Goal: Task Accomplishment & Management: Manage account settings

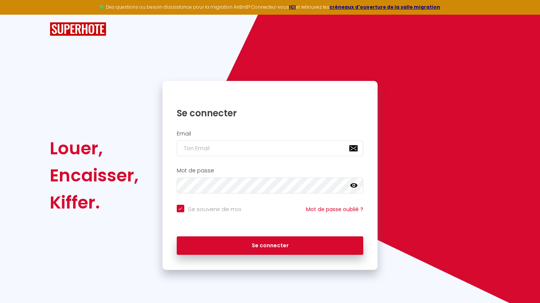
click at [206, 149] on input "email" at bounding box center [270, 149] width 187 height 16
type input "o"
checkbox input "true"
type input "oc"
checkbox input "true"
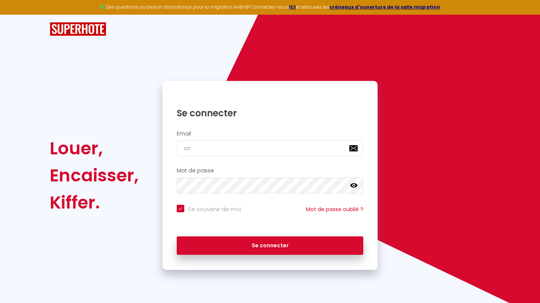
type input "oco"
checkbox input "true"
type input "ocoe"
checkbox input "true"
type input "ocoeu"
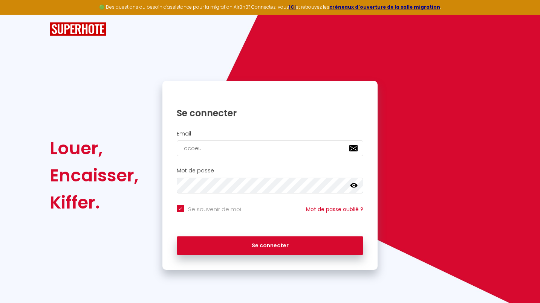
checkbox input "true"
type input "ocoeur"
checkbox input "true"
type input "ocoeurd"
checkbox input "true"
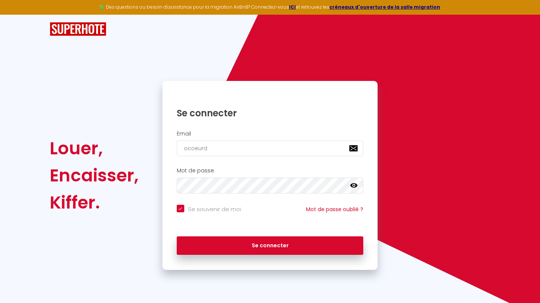
type input "ocoeurde"
checkbox input "true"
type input "ocoeurdes"
checkbox input "true"
type input "ocoeurdeso"
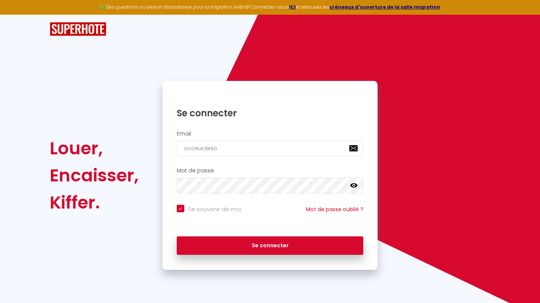
checkbox input "true"
type input "ocoeurdesoc"
checkbox input "true"
type input "ocoeurdesocr"
checkbox input "true"
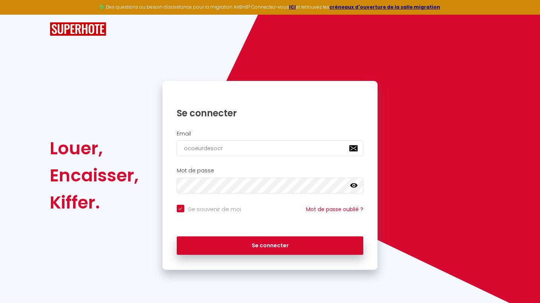
type input "ocoeurdesocre"
checkbox input "true"
type input "ocoeurdesocres"
checkbox input "true"
type input "ocoeurdesocres@"
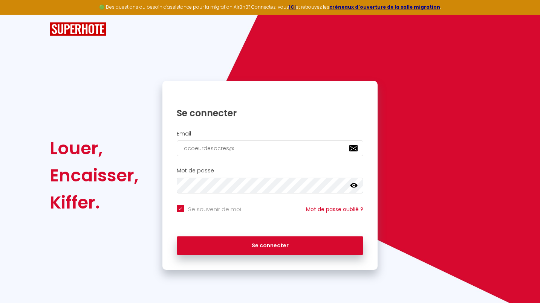
checkbox input "true"
type input "ocoeurdesocres@g"
checkbox input "true"
type input "ocoeurdesocres@gm"
checkbox input "true"
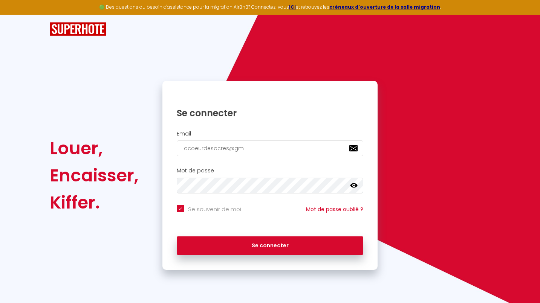
type input "ocoeurdesocres@gma"
checkbox input "true"
type input "ocoeurdesocres@gmai"
checkbox input "true"
type input "[EMAIL_ADDRESS]"
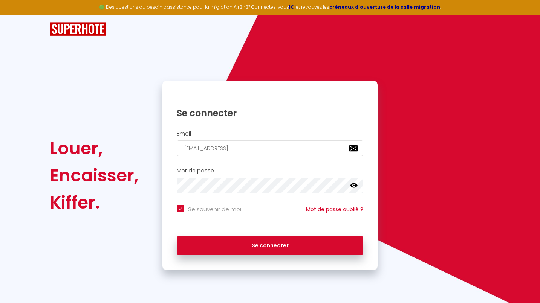
checkbox input "true"
type input "[EMAIL_ADDRESS]."
checkbox input "true"
type input "ocoeurdesocres@gmail.c"
checkbox input "true"
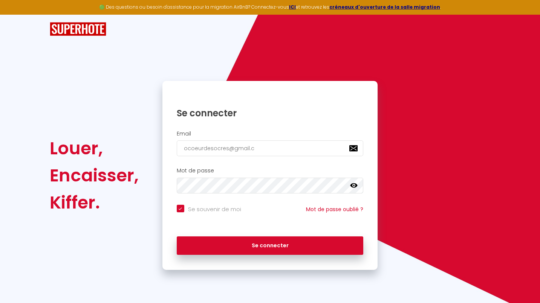
type input "[EMAIL_ADDRESS][DOMAIN_NAME]"
checkbox input "true"
type input "[EMAIL_ADDRESS][DOMAIN_NAME]"
checkbox input "true"
type input "[EMAIL_ADDRESS][DOMAIN_NAME]"
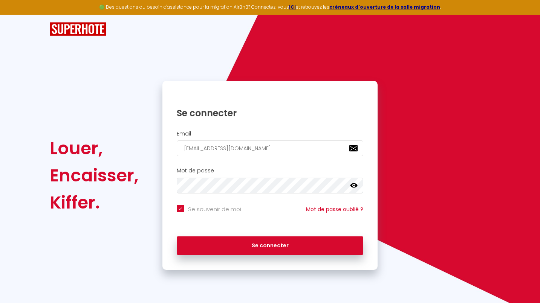
click at [353, 184] on icon at bounding box center [354, 186] width 8 height 8
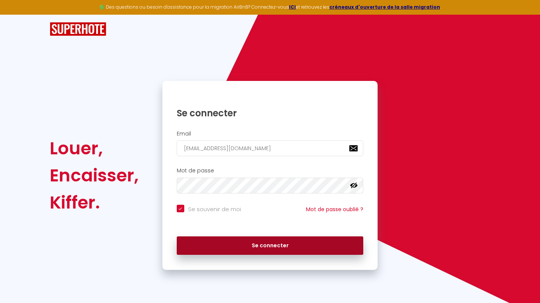
click at [257, 252] on button "Se connecter" at bounding box center [270, 246] width 187 height 19
checkbox input "true"
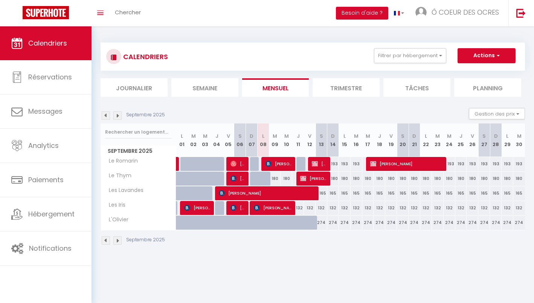
click at [118, 116] on img at bounding box center [117, 116] width 8 height 8
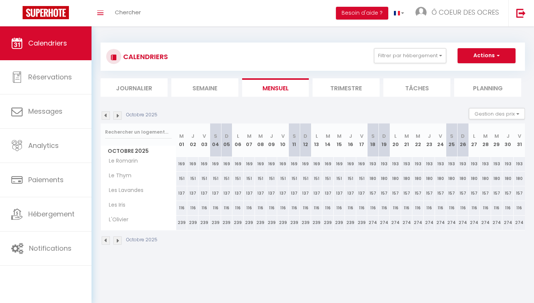
click at [371, 191] on div "157" at bounding box center [372, 194] width 11 height 14
type input "157"
type input "[PERSON_NAME] 18 Octobre 2025"
type input "Dim 19 Octobre 2025"
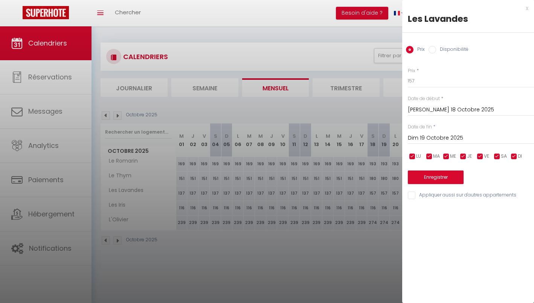
click at [374, 194] on div at bounding box center [267, 151] width 534 height 303
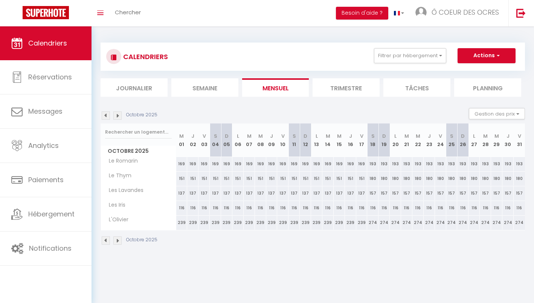
click at [376, 163] on div "193" at bounding box center [372, 164] width 11 height 14
type input "193"
type input "[PERSON_NAME] 18 Octobre 2025"
type input "Dim 19 Octobre 2025"
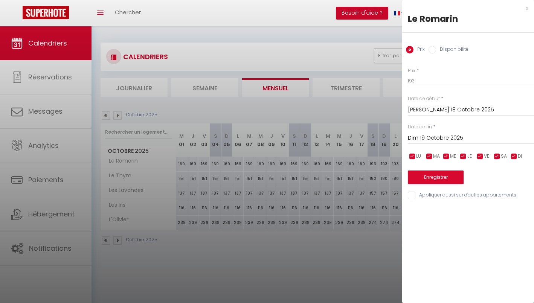
click at [363, 111] on div at bounding box center [267, 151] width 534 height 303
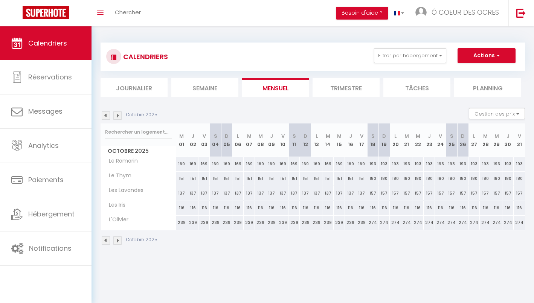
click at [375, 163] on div "193" at bounding box center [372, 164] width 11 height 14
type input "193"
type input "[PERSON_NAME] 18 Octobre 2025"
type input "Dim 19 Octobre 2025"
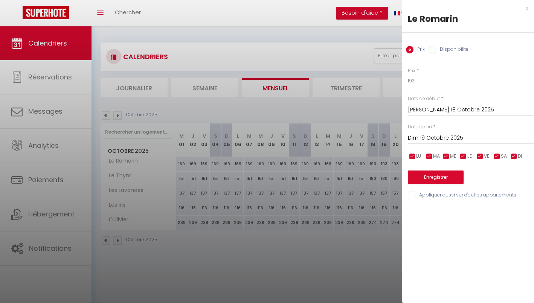
click at [431, 138] on input "Dim 19 Octobre 2025" at bounding box center [471, 138] width 126 height 10
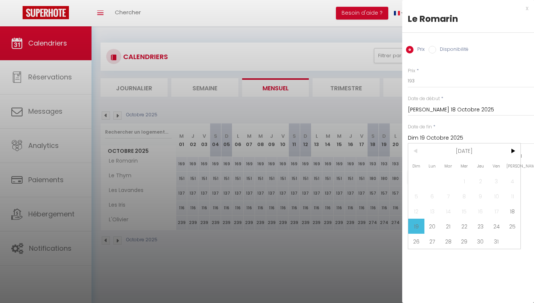
click at [352, 116] on div at bounding box center [267, 151] width 534 height 303
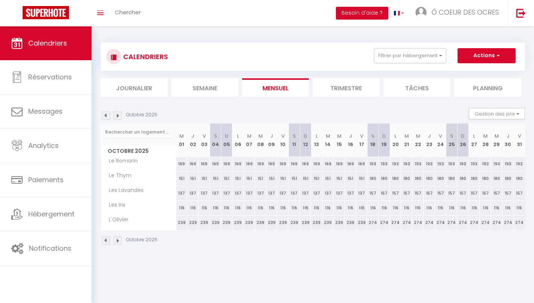
click at [120, 116] on img at bounding box center [117, 116] width 8 height 8
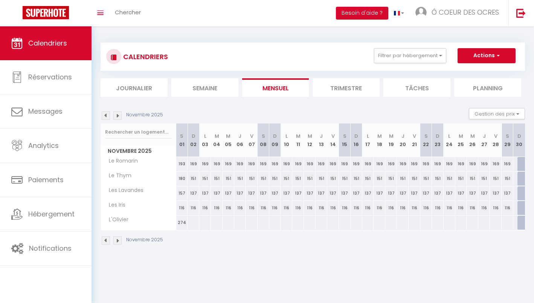
click at [104, 112] on img at bounding box center [106, 116] width 8 height 8
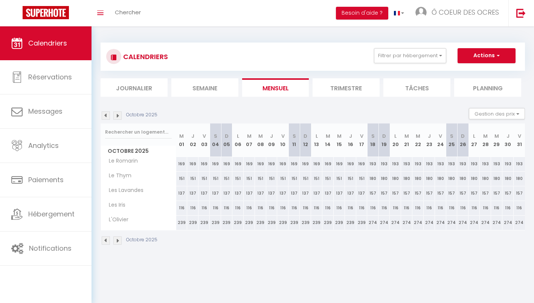
click at [377, 165] on div "193" at bounding box center [372, 164] width 11 height 14
type input "193"
type input "[PERSON_NAME] 18 Octobre 2025"
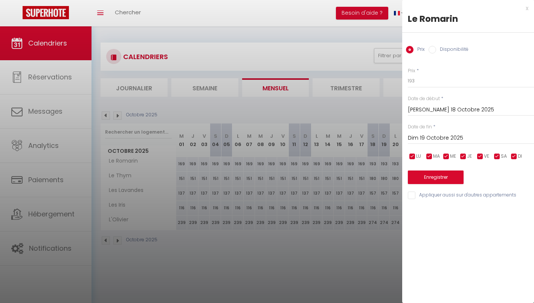
click at [431, 139] on input "Dim 19 Octobre 2025" at bounding box center [471, 138] width 126 height 10
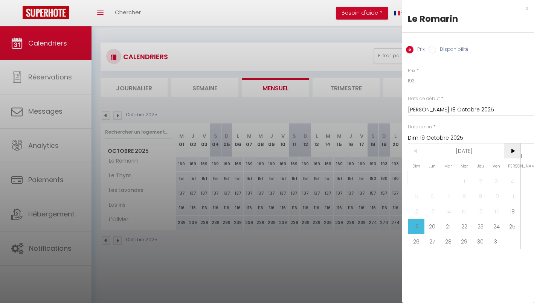
click at [513, 154] on span ">" at bounding box center [513, 151] width 16 height 15
click at [514, 183] on span "1" at bounding box center [513, 181] width 16 height 15
type input "[PERSON_NAME] 01 Novembre 2025"
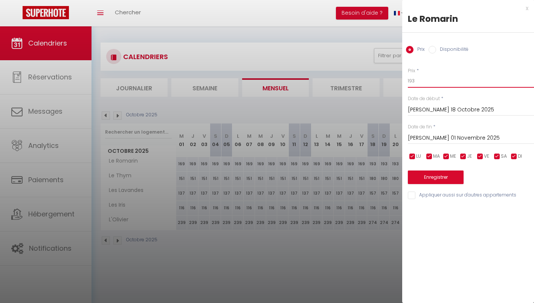
click at [421, 81] on input "193" at bounding box center [471, 81] width 126 height 14
type input "180"
click at [429, 179] on button "Enregistrer" at bounding box center [436, 178] width 56 height 14
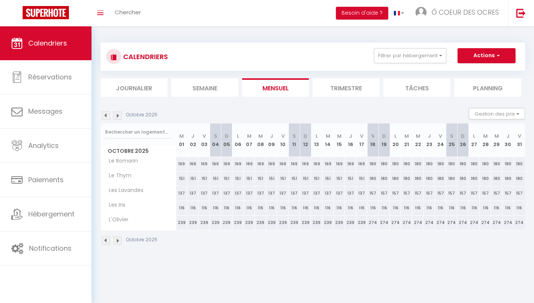
click at [375, 180] on div "180" at bounding box center [372, 179] width 11 height 14
type input "180"
type input "[PERSON_NAME] 18 Octobre 2025"
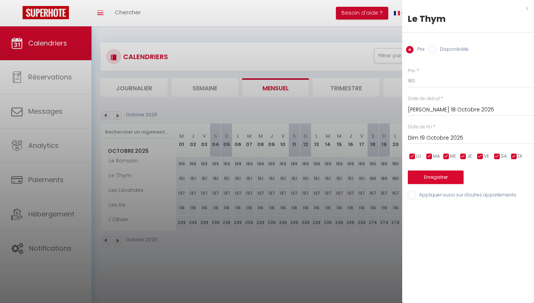
click at [433, 137] on input "Dim 19 Octobre 2025" at bounding box center [471, 138] width 126 height 10
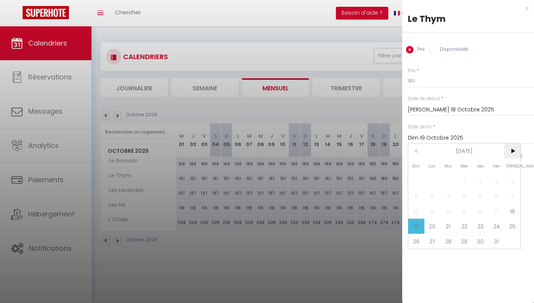
click at [514, 149] on span ">" at bounding box center [513, 151] width 16 height 15
click at [513, 182] on span "1" at bounding box center [513, 181] width 16 height 15
type input "[PERSON_NAME] 01 Novembre 2025"
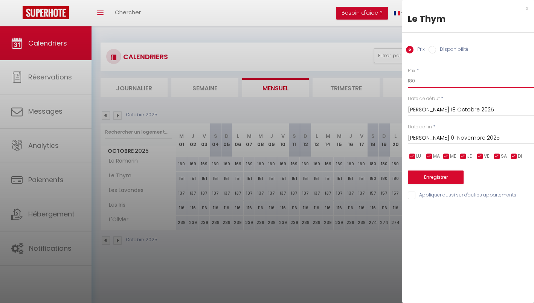
click at [426, 78] on input "180" at bounding box center [471, 81] width 126 height 14
type input "165"
click at [439, 175] on button "Enregistrer" at bounding box center [436, 178] width 56 height 14
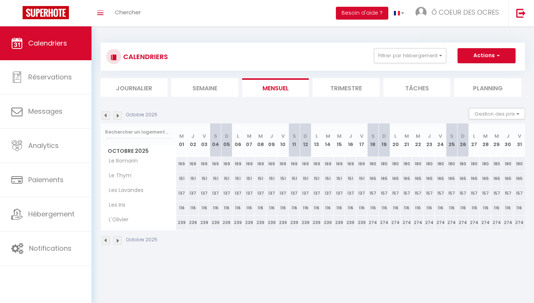
click at [375, 192] on div "157" at bounding box center [372, 194] width 11 height 14
type input "157"
type input "[PERSON_NAME] 18 Octobre 2025"
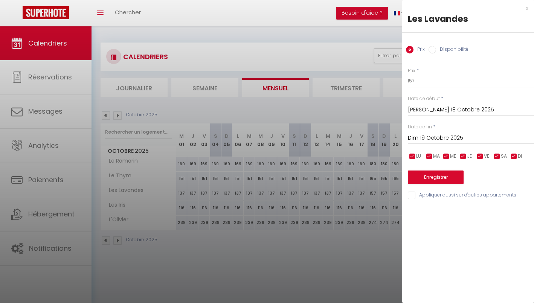
click at [438, 109] on input "[PERSON_NAME] 18 Octobre 2025" at bounding box center [471, 110] width 126 height 10
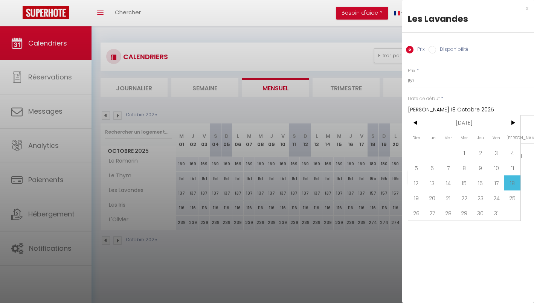
click at [438, 109] on input "[PERSON_NAME] 18 Octobre 2025" at bounding box center [471, 110] width 126 height 10
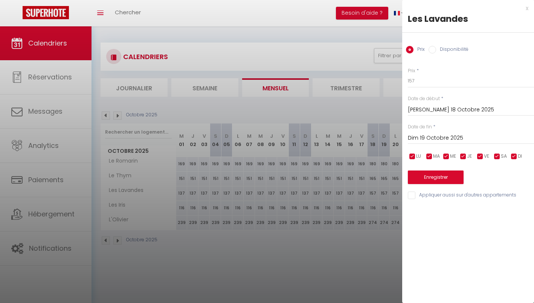
click at [436, 135] on input "Dim 19 Octobre 2025" at bounding box center [471, 138] width 126 height 10
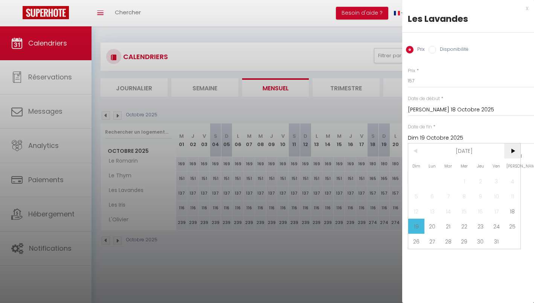
click at [517, 153] on span ">" at bounding box center [513, 151] width 16 height 15
click at [514, 178] on span "1" at bounding box center [513, 181] width 16 height 15
type input "[PERSON_NAME] 01 Novembre 2025"
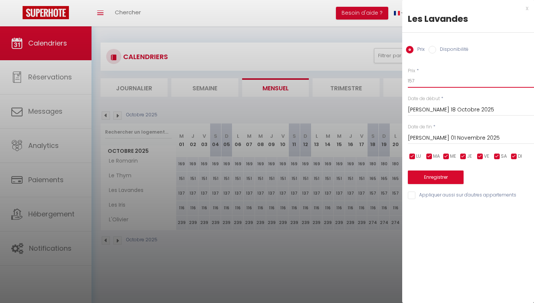
click at [423, 83] on input "157" at bounding box center [471, 81] width 126 height 14
type input "150"
click at [438, 175] on button "Enregistrer" at bounding box center [436, 178] width 56 height 14
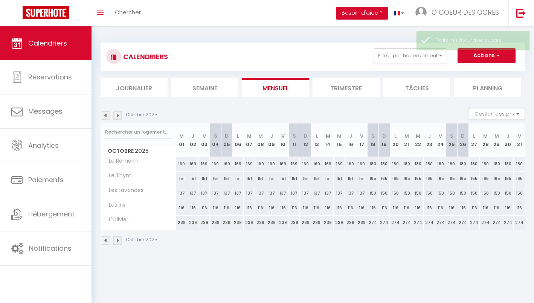
click at [118, 116] on img at bounding box center [117, 116] width 8 height 8
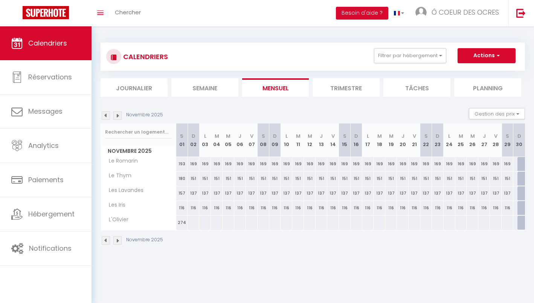
click at [184, 161] on div "193" at bounding box center [182, 164] width 12 height 14
type input "193"
type input "[PERSON_NAME] 01 Novembre 2025"
type input "Dim 02 Novembre 2025"
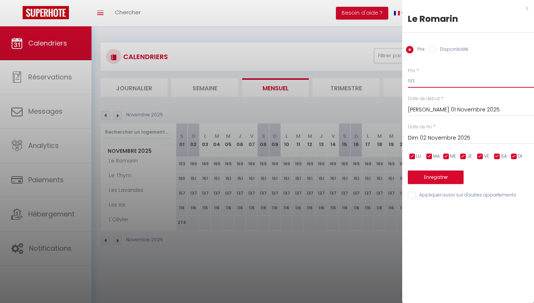
click at [424, 78] on input "193" at bounding box center [471, 81] width 126 height 14
type input "180"
click at [436, 178] on button "Enregistrer" at bounding box center [436, 178] width 56 height 14
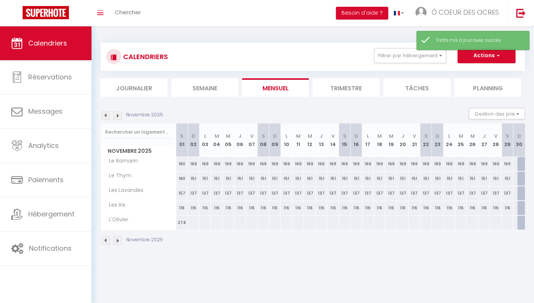
click at [182, 179] on div "180" at bounding box center [182, 179] width 12 height 14
type input "180"
type input "[PERSON_NAME] 01 Novembre 2025"
type input "Dim 02 Novembre 2025"
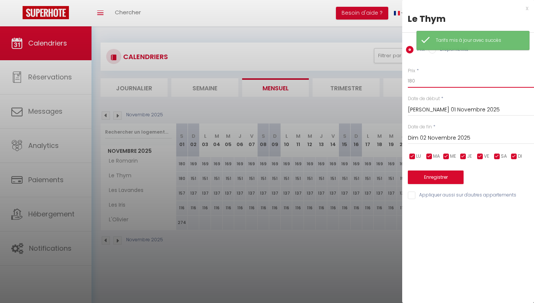
click at [419, 82] on input "180" at bounding box center [471, 81] width 126 height 14
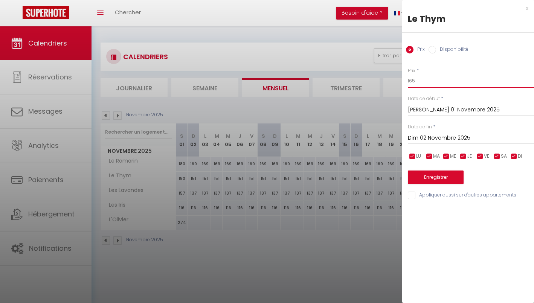
type input "165"
click at [437, 178] on button "Enregistrer" at bounding box center [436, 178] width 56 height 14
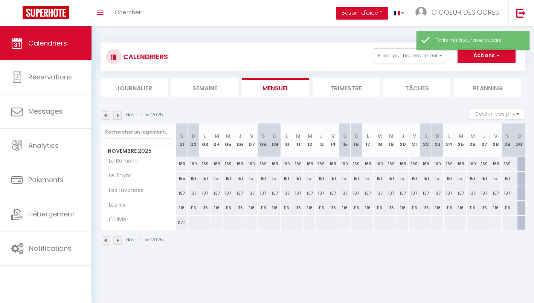
click at [183, 193] on div "157" at bounding box center [182, 194] width 12 height 14
type input "157"
type input "[PERSON_NAME] 01 Novembre 2025"
type input "Dim 02 Novembre 2025"
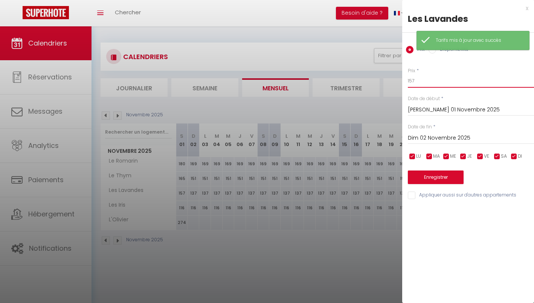
click at [424, 84] on input "157" at bounding box center [471, 81] width 126 height 14
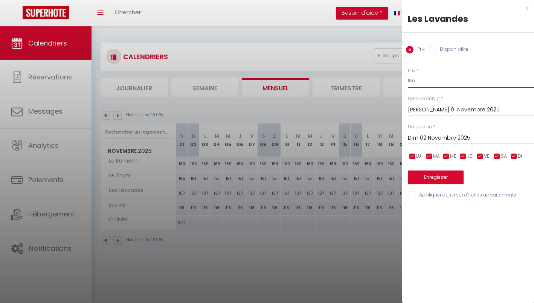
type input "150"
click at [446, 175] on button "Enregistrer" at bounding box center [436, 178] width 56 height 14
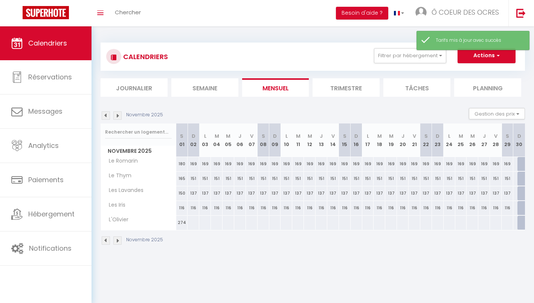
click at [106, 116] on img at bounding box center [106, 116] width 8 height 8
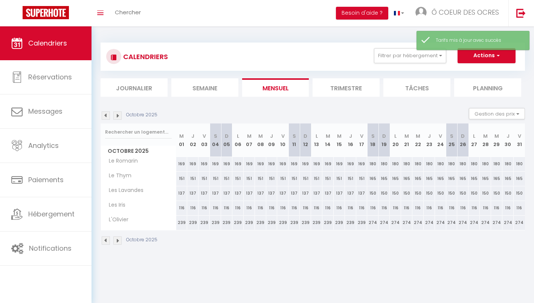
click at [118, 117] on img at bounding box center [117, 116] width 8 height 8
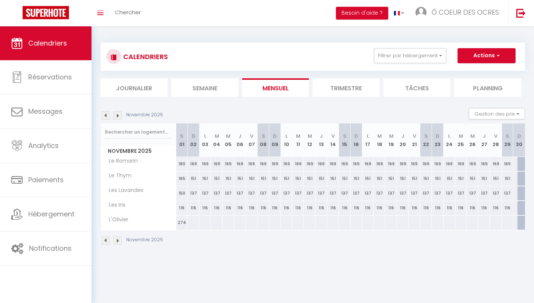
click at [104, 116] on img at bounding box center [106, 116] width 8 height 8
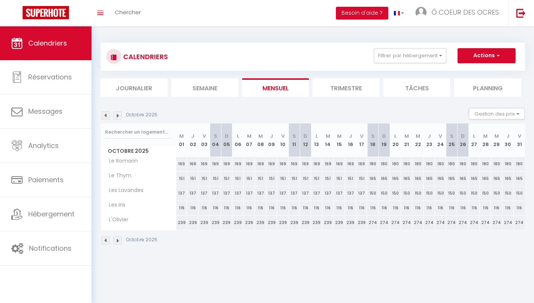
click at [116, 116] on img at bounding box center [117, 116] width 8 height 8
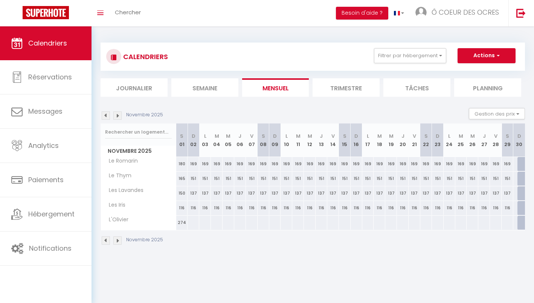
click at [119, 115] on img at bounding box center [117, 116] width 8 height 8
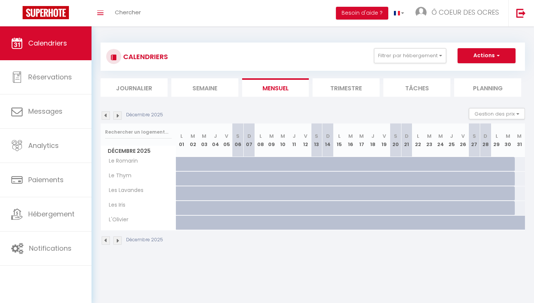
click at [104, 115] on img at bounding box center [106, 116] width 8 height 8
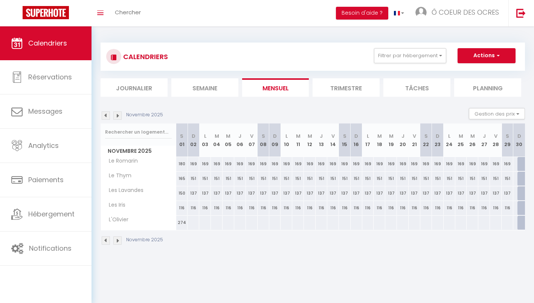
click at [118, 114] on img at bounding box center [117, 116] width 8 height 8
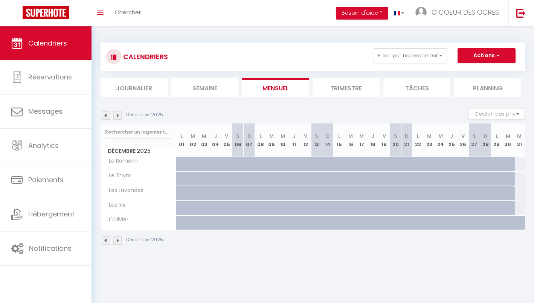
click at [118, 115] on img at bounding box center [117, 116] width 8 height 8
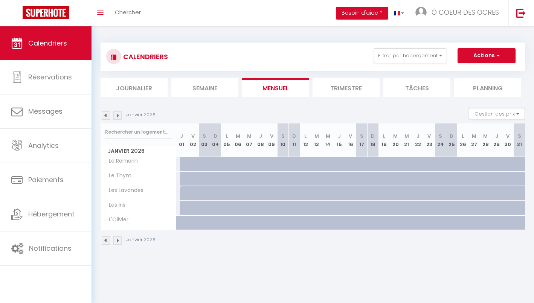
click at [108, 115] on img at bounding box center [106, 116] width 8 height 8
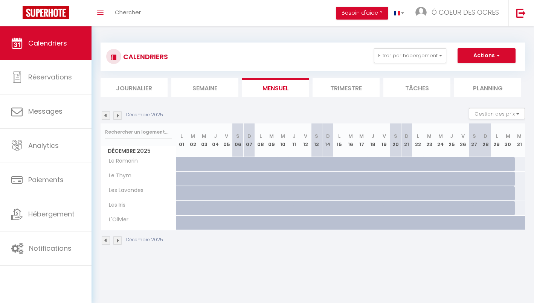
click at [107, 115] on img at bounding box center [106, 116] width 8 height 8
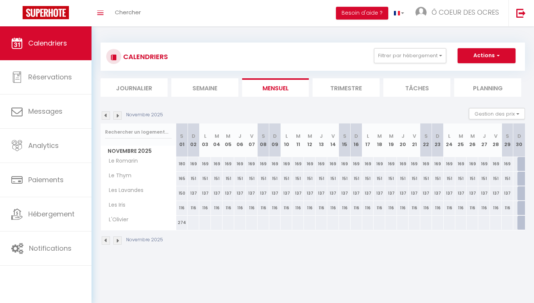
click at [104, 240] on img at bounding box center [106, 241] width 8 height 8
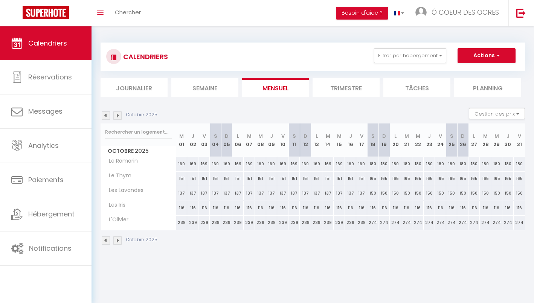
click at [119, 242] on img at bounding box center [117, 241] width 8 height 8
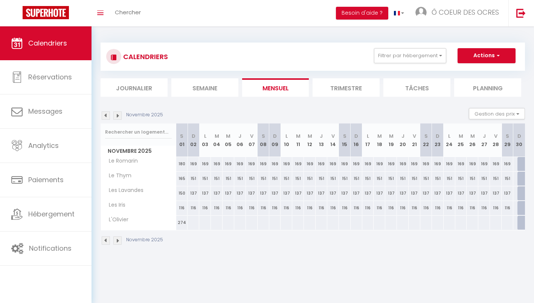
click at [106, 116] on img at bounding box center [106, 116] width 8 height 8
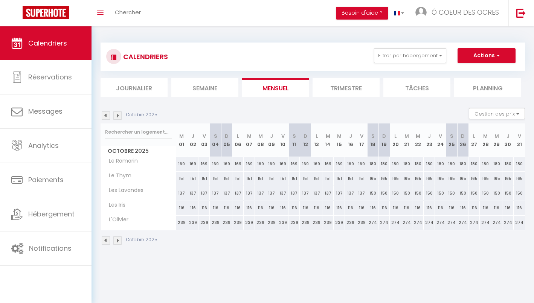
click at [116, 115] on img at bounding box center [117, 116] width 8 height 8
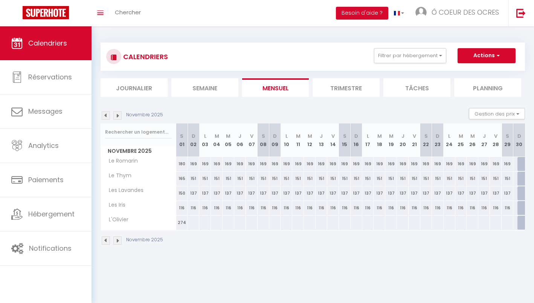
click at [108, 241] on img at bounding box center [106, 241] width 8 height 8
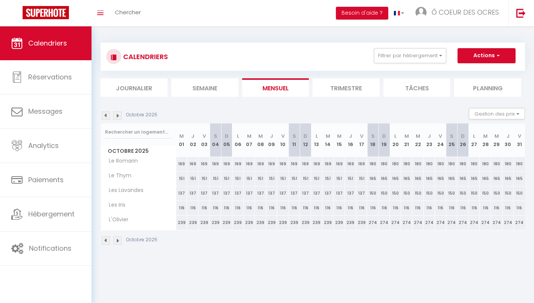
click at [121, 242] on img at bounding box center [117, 241] width 8 height 8
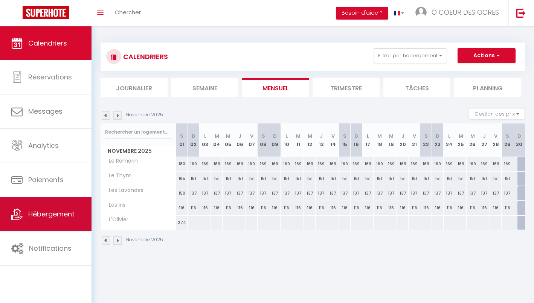
click at [56, 218] on span "Hébergement" at bounding box center [51, 214] width 46 height 9
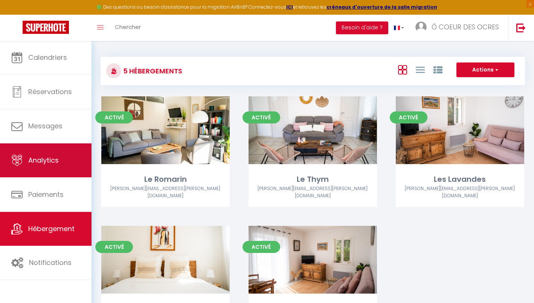
click at [66, 159] on link "Analytics" at bounding box center [46, 161] width 92 height 34
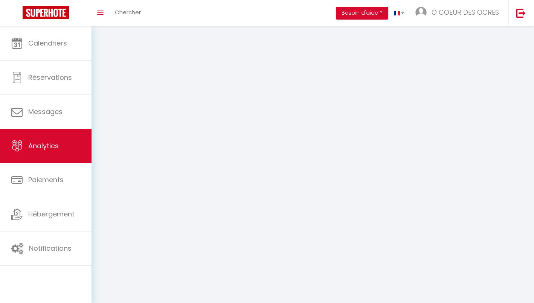
select select "2025"
select select "9"
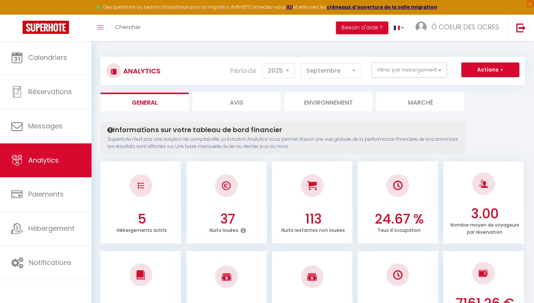
click at [502, 70] on span "button" at bounding box center [501, 70] width 5 height 8
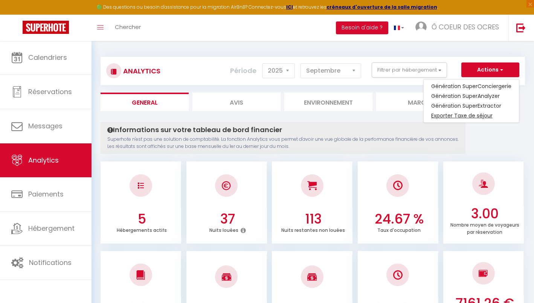
click at [488, 115] on link "Exporter Taxe de séjour" at bounding box center [471, 116] width 95 height 10
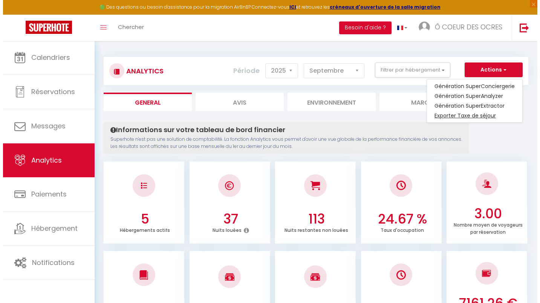
select select "09"
select select "2025"
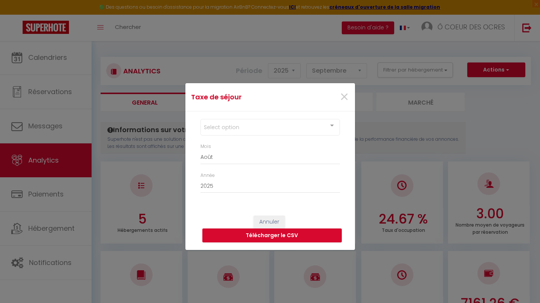
click at [259, 125] on div "Select option" at bounding box center [270, 127] width 139 height 17
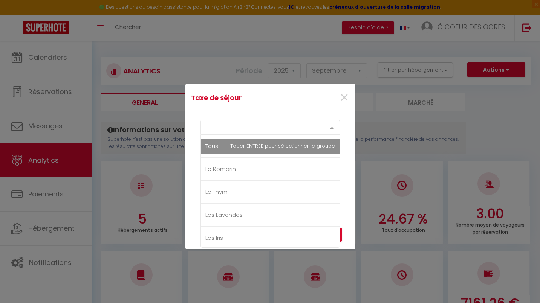
click at [214, 135] on div "Select option Tous Le Romarin Le Thym Les Lavandes Les Iris L'Olivier No elemen…" at bounding box center [270, 127] width 139 height 15
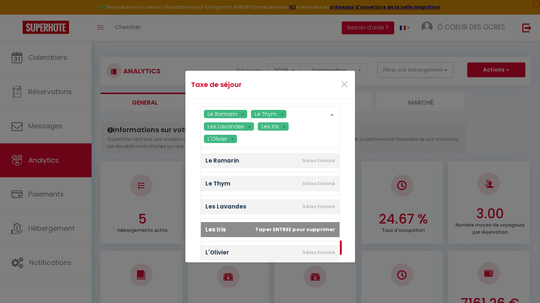
scroll to position [25, 0]
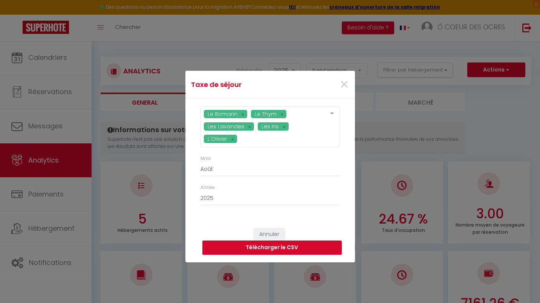
drag, startPoint x: 341, startPoint y: 245, endPoint x: 341, endPoint y: 251, distance: 5.7
click at [341, 251] on button "Télécharger le CSV" at bounding box center [271, 248] width 139 height 14
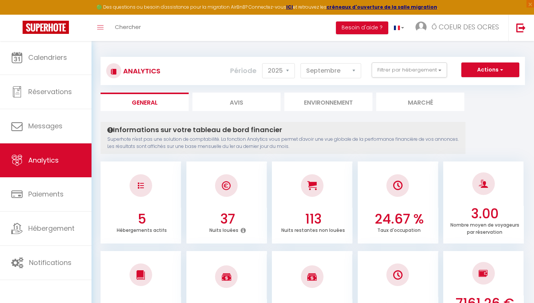
click at [493, 69] on button "Actions" at bounding box center [491, 70] width 58 height 15
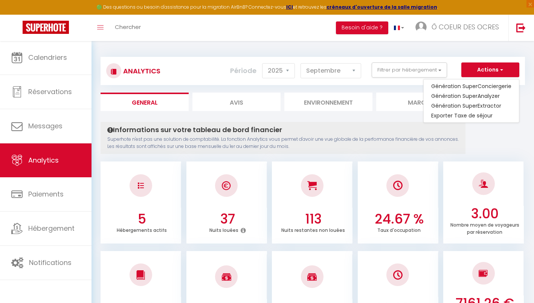
click at [477, 115] on link "Exporter Taxe de séjour" at bounding box center [471, 116] width 95 height 10
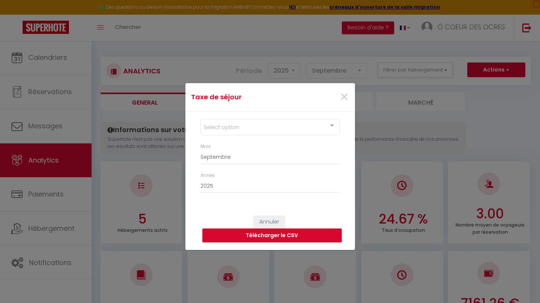
click at [302, 131] on div "Select option" at bounding box center [270, 127] width 139 height 17
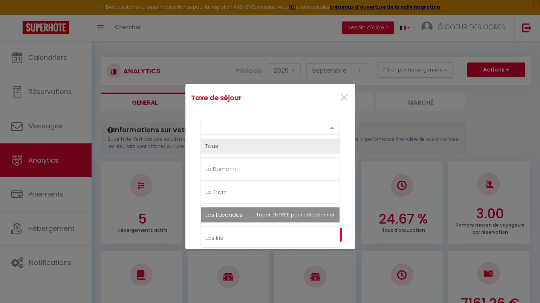
scroll to position [0, 0]
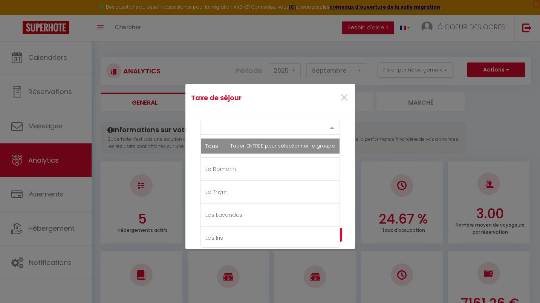
click at [245, 135] on div "Select option Tous Le Romarin Le Thym Les Lavandes Les Iris L'Olivier No elemen…" at bounding box center [270, 127] width 139 height 15
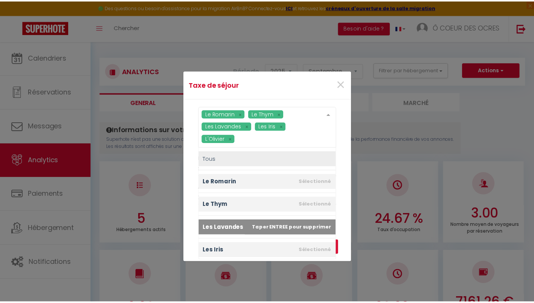
scroll to position [25, 0]
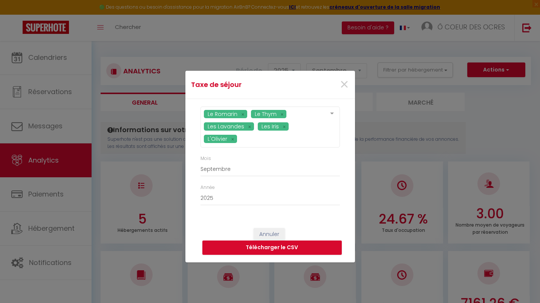
drag, startPoint x: 340, startPoint y: 247, endPoint x: 341, endPoint y: 260, distance: 12.8
click at [341, 260] on div "Annuler Télécharger le CSV" at bounding box center [270, 242] width 170 height 42
select select "07"
click at [274, 248] on button "Télécharger le CSV" at bounding box center [271, 248] width 139 height 14
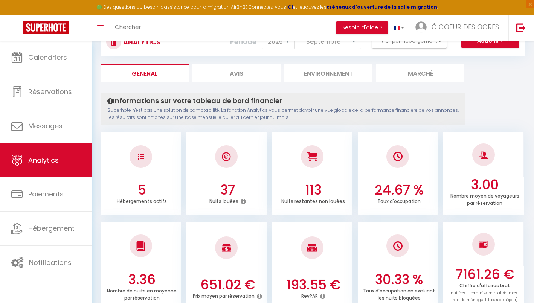
scroll to position [0, 0]
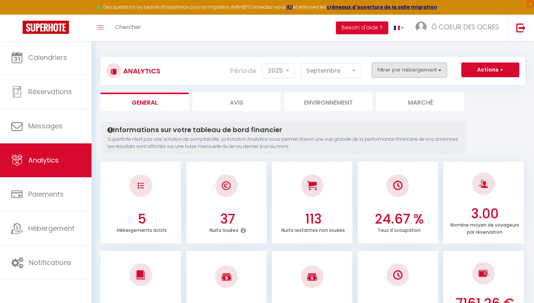
click at [410, 70] on button "Filtrer par hébergement" at bounding box center [409, 70] width 75 height 15
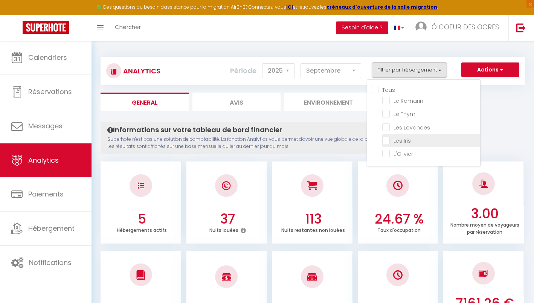
click at [409, 142] on Iris "checkbox" at bounding box center [432, 140] width 98 height 8
checkbox Iris "true"
checkbox Romarin "false"
checkbox Thym "false"
checkbox Lavandes "false"
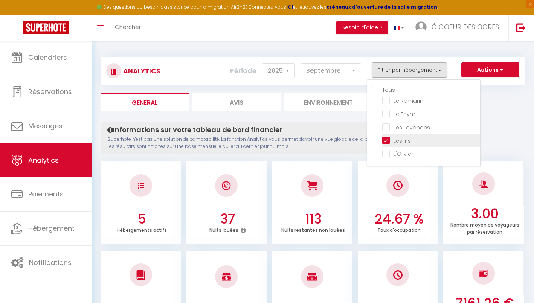
checkbox input "false"
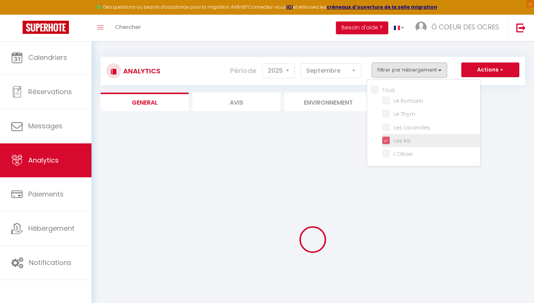
checkbox Romarin "false"
checkbox Thym "false"
checkbox Lavandes "false"
checkbox input "false"
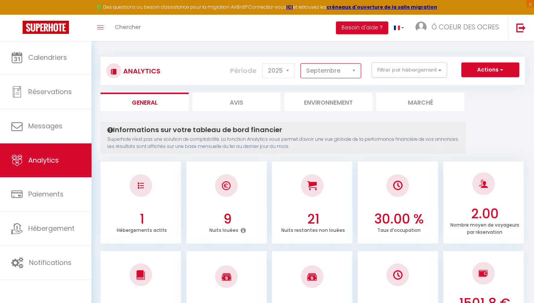
select select "6"
click at [505, 66] on button "Actions" at bounding box center [491, 70] width 58 height 15
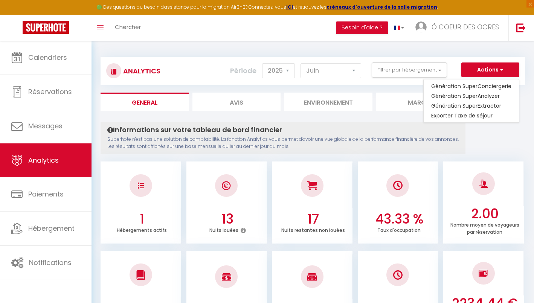
click at [449, 52] on div "Analytics Actions Génération SuperConciergerie Génération SuperAnalyzer Générat…" at bounding box center [313, 67] width 425 height 35
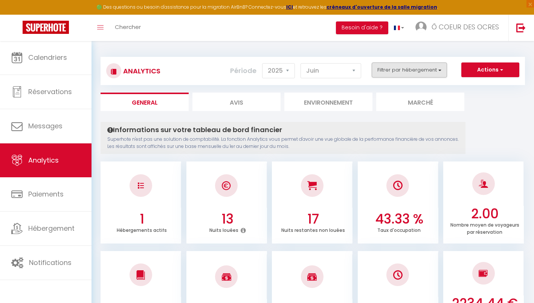
click at [433, 70] on button "Filtrer par hébergement" at bounding box center [409, 70] width 75 height 15
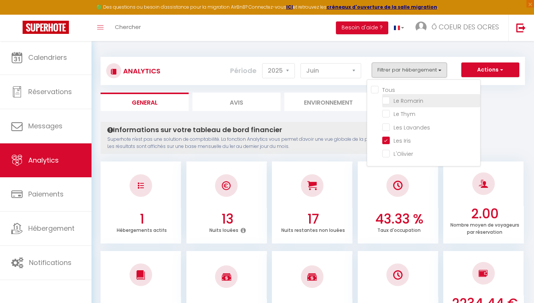
click at [410, 95] on li "Le Romarin" at bounding box center [432, 100] width 98 height 13
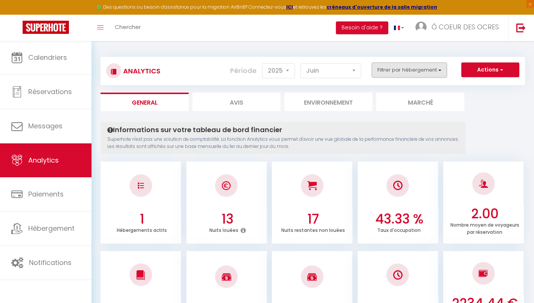
click at [410, 77] on button "Filtrer par hébergement" at bounding box center [409, 70] width 75 height 15
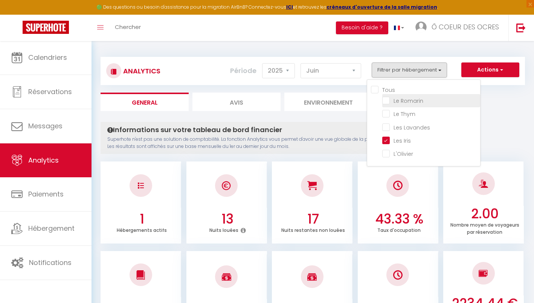
click at [406, 101] on Romarin "checkbox" at bounding box center [432, 100] width 98 height 8
checkbox Romarin "true"
checkbox Thym "false"
checkbox Lavandes "false"
checkbox input "false"
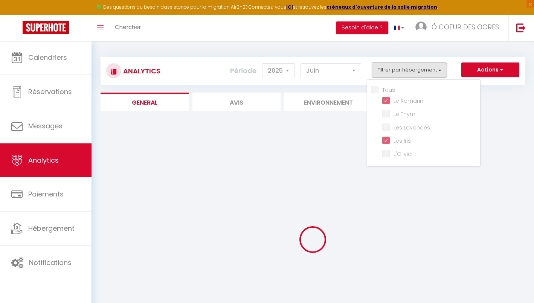
checkbox Thym "false"
checkbox Lavandes "false"
checkbox input "false"
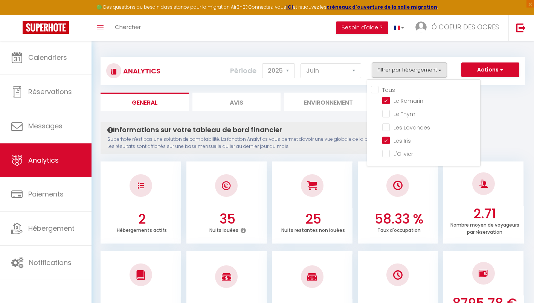
scroll to position [9, 0]
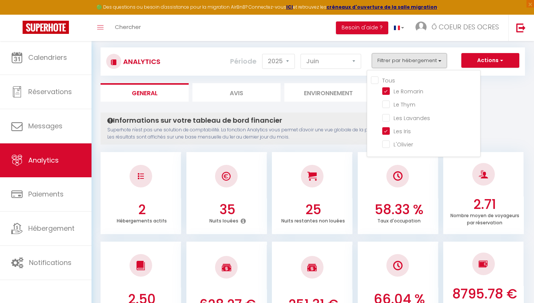
click at [303, 134] on p "Superhote n'est pas une solution de comptabilité. La fonction Analytics vous pe…" at bounding box center [283, 134] width 352 height 14
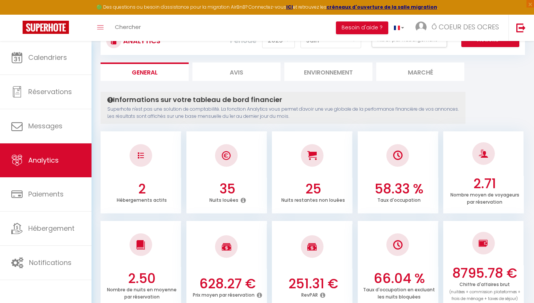
scroll to position [0, 0]
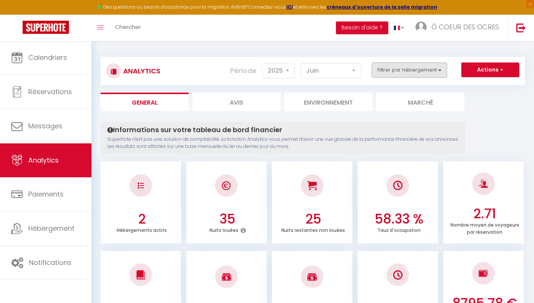
click at [406, 72] on button "Filtrer par hébergement" at bounding box center [409, 70] width 75 height 15
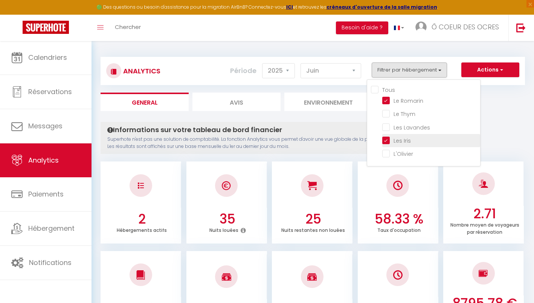
click at [399, 141] on Iris "checkbox" at bounding box center [432, 140] width 98 height 8
checkbox Iris "false"
checkbox Thym "false"
checkbox Lavandes "false"
checkbox input "false"
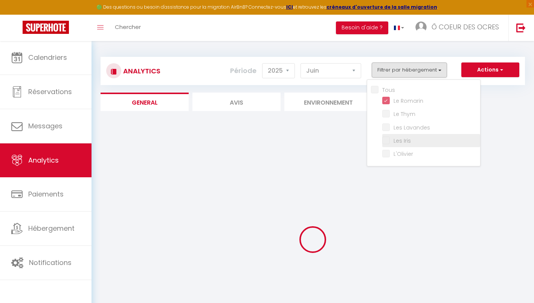
checkbox Thym "false"
checkbox Lavandes "false"
checkbox input "false"
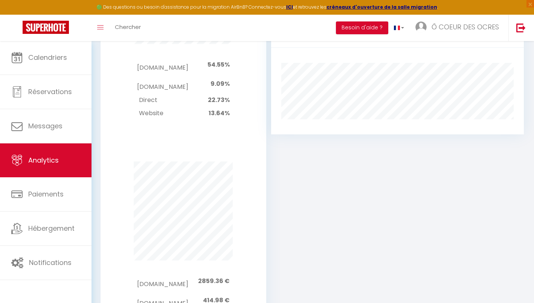
scroll to position [862, 0]
